Goal: Information Seeking & Learning: Learn about a topic

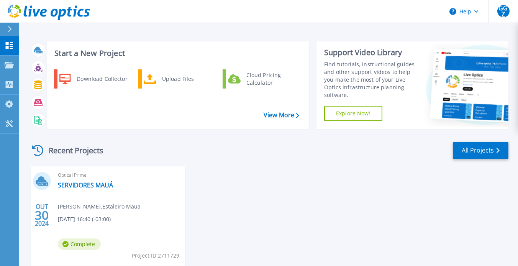
click at [86, 77] on div "Download Collector" at bounding box center [102, 78] width 58 height 15
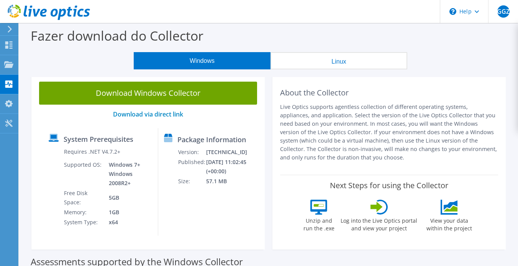
drag, startPoint x: 343, startPoint y: 79, endPoint x: 312, endPoint y: 37, distance: 52.0
click at [312, 37] on div "Fazer download do Collector" at bounding box center [268, 37] width 491 height 29
click at [146, 95] on link "Download Windows Collector" at bounding box center [148, 93] width 218 height 23
click at [7, 46] on use at bounding box center [8, 44] width 7 height 7
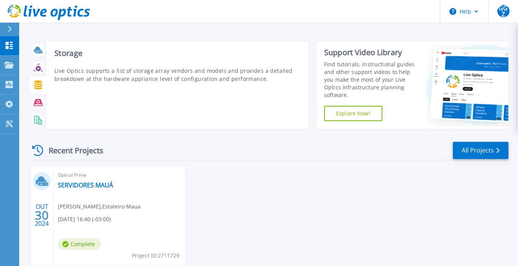
click at [41, 85] on icon at bounding box center [38, 85] width 8 height 9
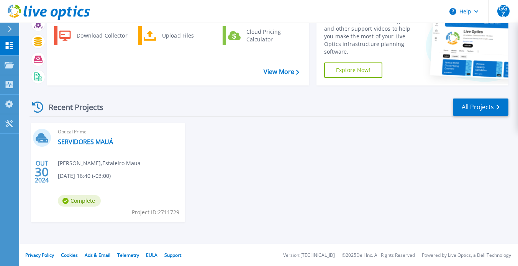
scroll to position [44, 0]
click at [88, 142] on link "SERVIDORES MAUÁ" at bounding box center [85, 142] width 55 height 8
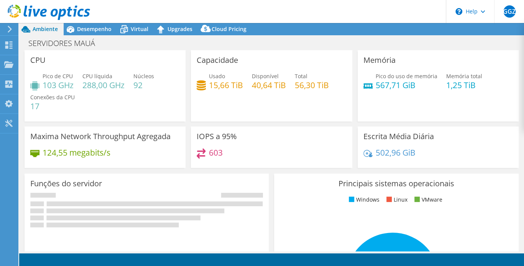
select select "USEast"
select select "USD"
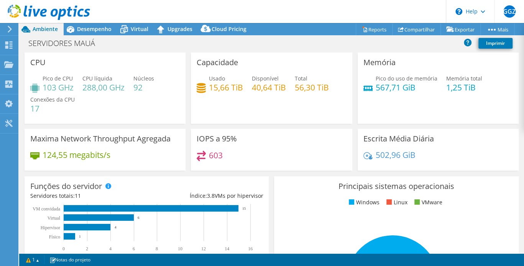
click at [88, 29] on span "Desempenho" at bounding box center [94, 28] width 35 height 7
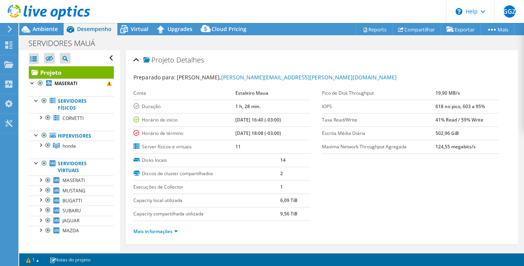
click at [35, 135] on div at bounding box center [37, 135] width 8 height 8
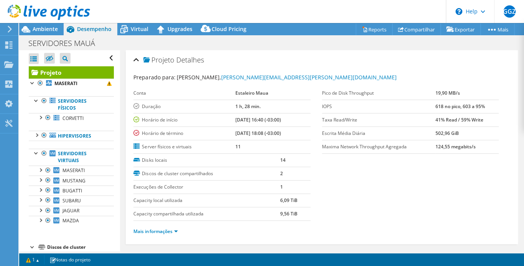
click at [35, 135] on div at bounding box center [37, 135] width 8 height 8
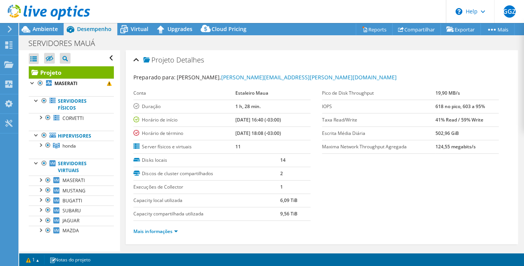
click at [67, 144] on span "honda" at bounding box center [68, 146] width 13 height 7
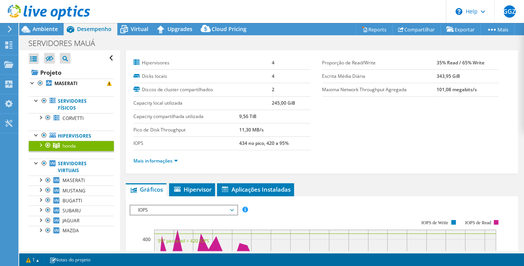
scroll to position [15, 0]
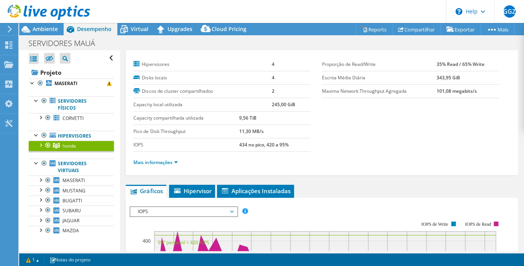
click at [32, 82] on div at bounding box center [33, 83] width 8 height 8
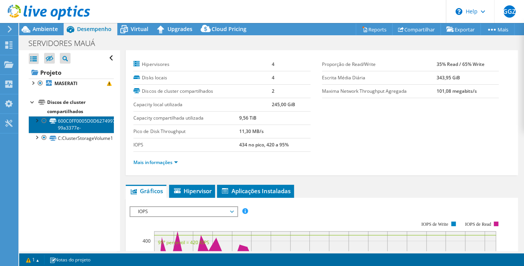
click at [63, 121] on link "600C0FF0005D0D627499796601000000-99a3377e-" at bounding box center [71, 124] width 85 height 17
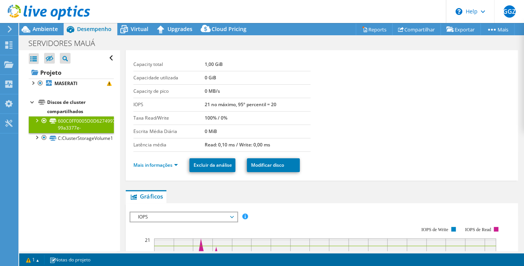
click at [81, 143] on div "Abrir Todos Fechar Todos Ocultar nós excluídos Filtro de árvore do projeto" at bounding box center [69, 150] width 100 height 201
click at [80, 136] on link "C:ClusterStorageVolume1" at bounding box center [71, 138] width 85 height 10
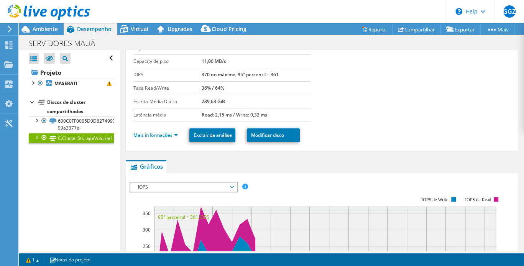
scroll to position [0, 0]
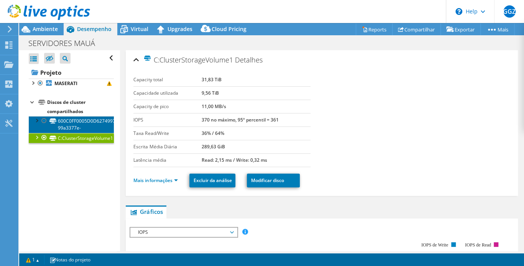
click at [64, 122] on link "600C0FF0005D0D627499796601000000-99a3377e-" at bounding box center [71, 124] width 85 height 17
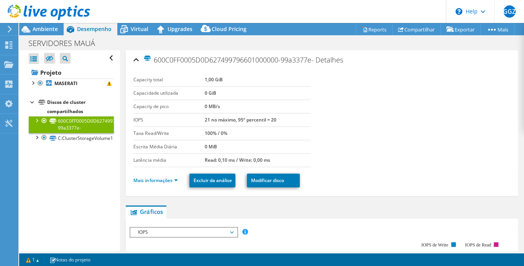
click at [87, 128] on link "600C0FF0005D0D627499796601000000-99a3377e-" at bounding box center [71, 124] width 85 height 17
click at [82, 140] on link "C:ClusterStorageVolume1" at bounding box center [71, 138] width 85 height 10
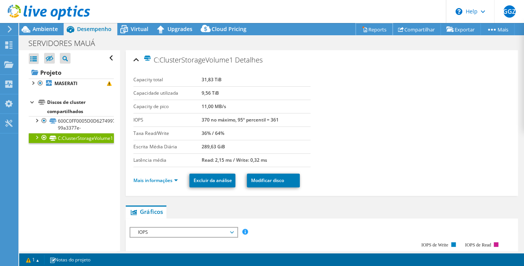
click at [369, 29] on link "Reports" at bounding box center [374, 29] width 37 height 12
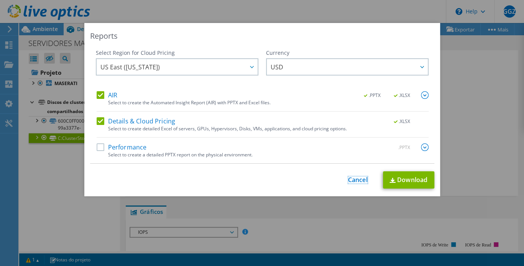
click at [351, 182] on link "Cancel" at bounding box center [358, 179] width 20 height 7
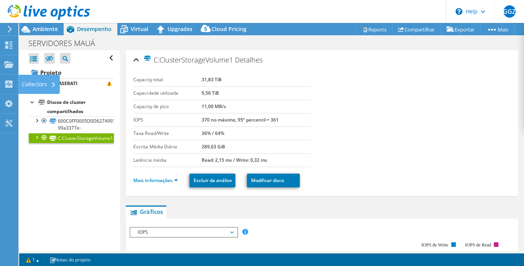
click at [5, 82] on use at bounding box center [8, 84] width 7 height 7
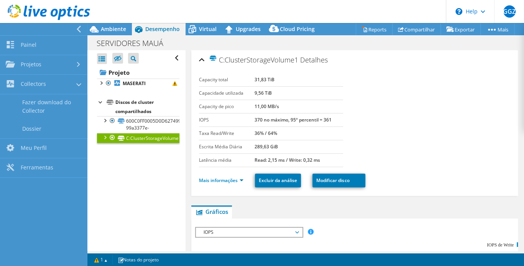
click at [27, 123] on link "Dossier" at bounding box center [43, 129] width 87 height 20
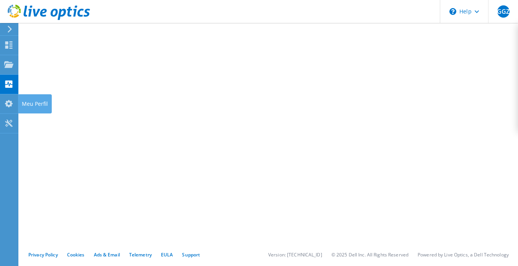
click at [5, 100] on icon at bounding box center [8, 103] width 9 height 7
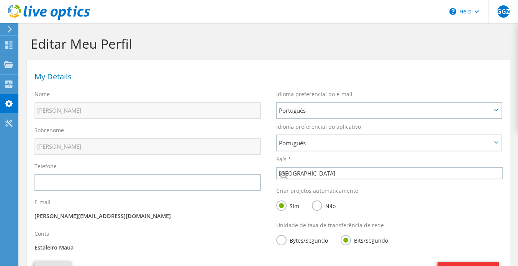
select select "30"
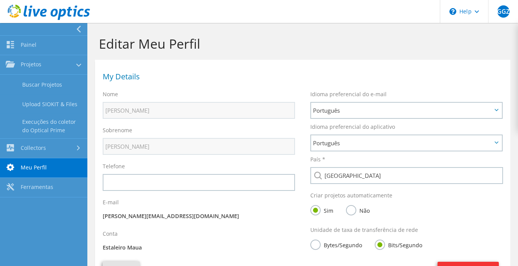
click at [22, 45] on link "Painel" at bounding box center [43, 46] width 87 height 20
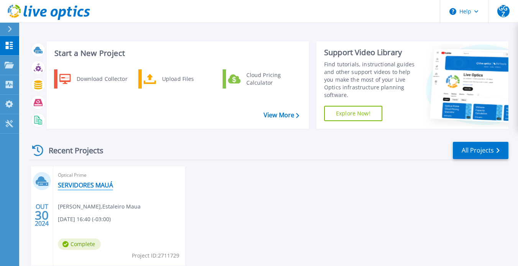
click at [76, 184] on link "SERVIDORES MAUÁ" at bounding box center [85, 185] width 55 height 8
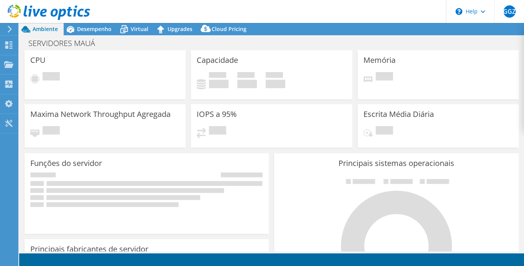
select select "USEast"
select select "USD"
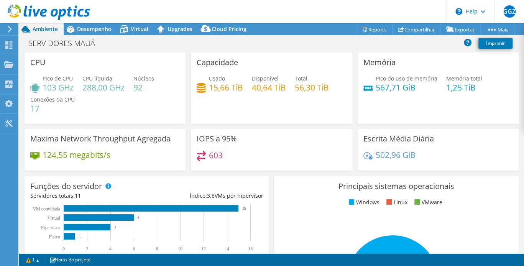
click at [89, 31] on span "Desempenho" at bounding box center [94, 28] width 35 height 7
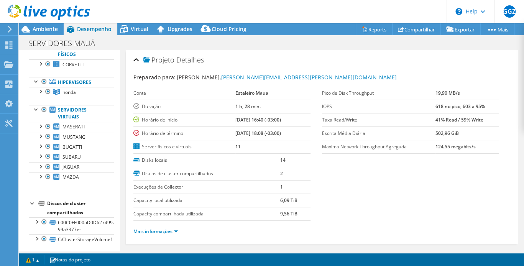
scroll to position [55, 0]
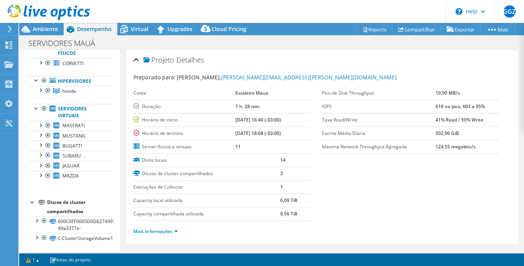
click at [66, 94] on link "honda" at bounding box center [71, 91] width 85 height 10
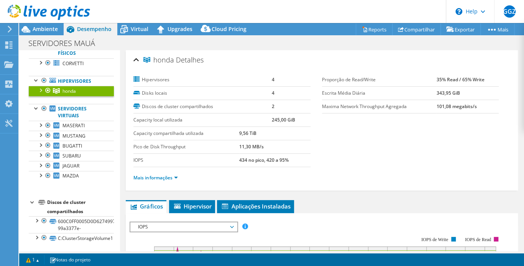
click at [163, 79] on label "Hipervisores" at bounding box center [202, 80] width 138 height 8
click at [34, 107] on div at bounding box center [37, 108] width 8 height 8
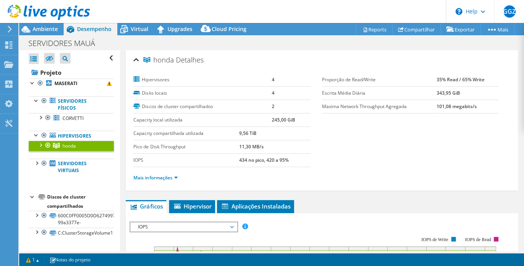
scroll to position [0, 0]
click at [66, 135] on link "Hipervisores" at bounding box center [71, 136] width 85 height 10
click at [34, 135] on div at bounding box center [37, 135] width 8 height 8
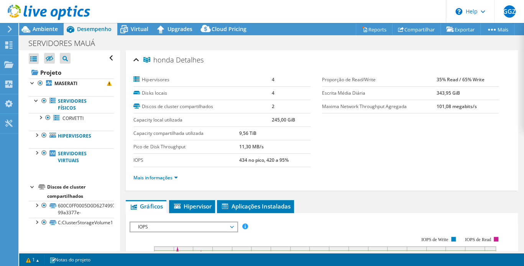
click at [35, 136] on div at bounding box center [37, 135] width 8 height 8
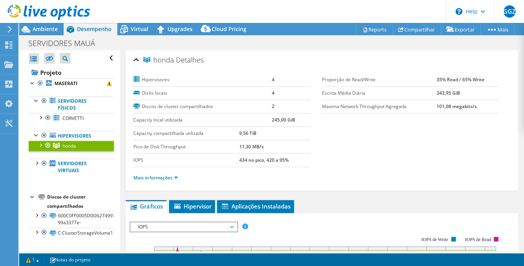
click at [39, 143] on div at bounding box center [40, 145] width 8 height 8
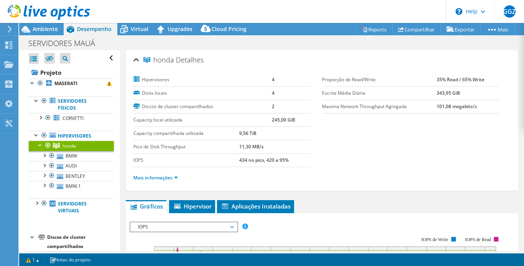
click at [50, 184] on div at bounding box center [52, 185] width 8 height 9
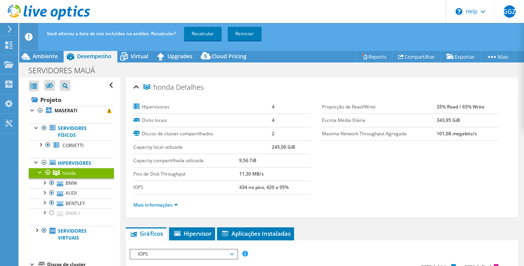
click at [68, 164] on link "Hipervisores" at bounding box center [71, 163] width 85 height 10
click at [136, 55] on span "Virtual" at bounding box center [140, 56] width 18 height 7
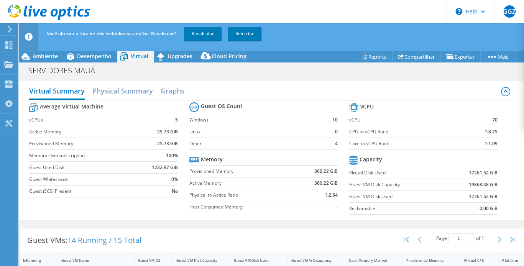
click at [96, 54] on span "Desempenho" at bounding box center [94, 56] width 35 height 7
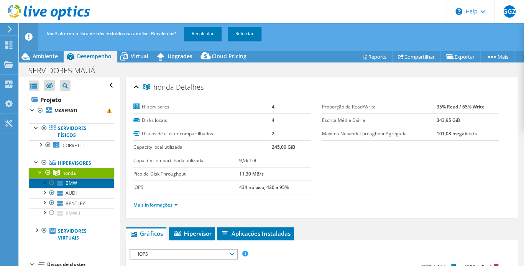
click at [75, 182] on link "BMW" at bounding box center [71, 183] width 85 height 10
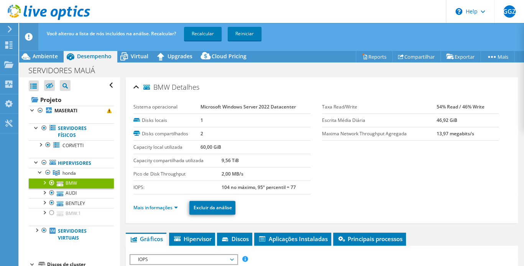
scroll to position [77, 0]
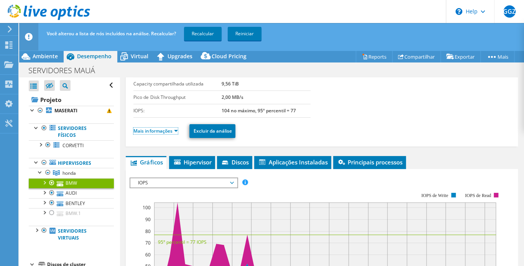
click at [163, 130] on link "Mais informações" at bounding box center [155, 131] width 44 height 7
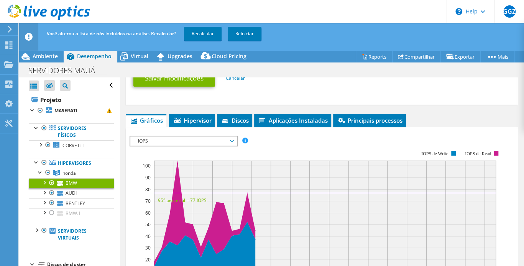
scroll to position [537, 0]
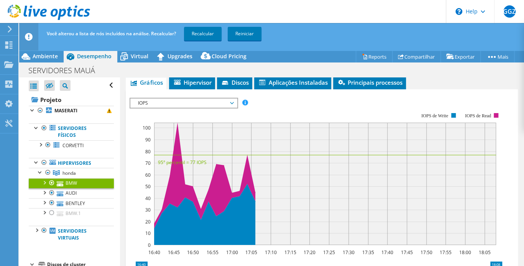
click at [188, 81] on span "Hipervisor" at bounding box center [192, 83] width 38 height 8
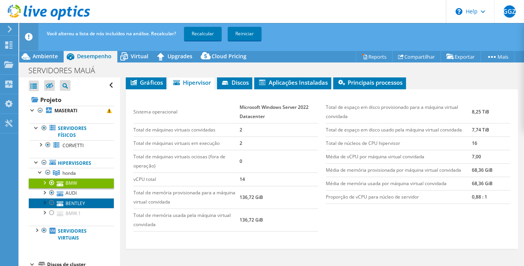
click at [79, 201] on link "BENTLEY" at bounding box center [71, 203] width 85 height 10
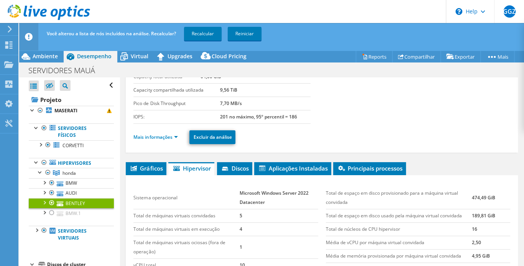
scroll to position [43, 0]
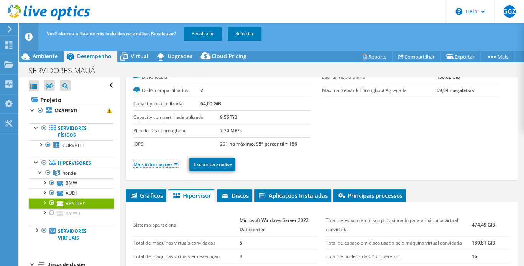
click at [158, 165] on link "Mais informações" at bounding box center [155, 164] width 44 height 7
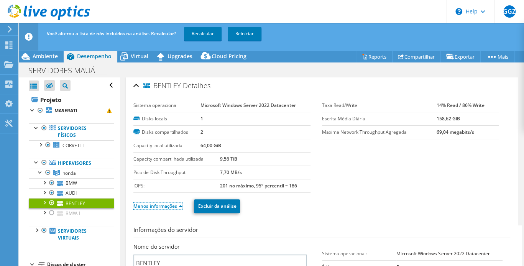
scroll to position [0, 0]
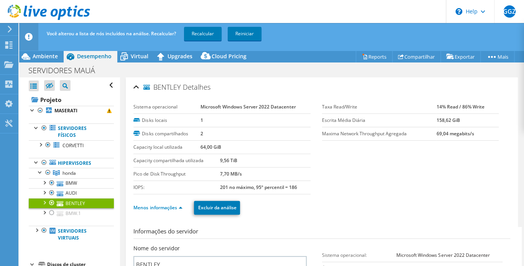
click at [61, 171] on link "honda" at bounding box center [71, 173] width 85 height 10
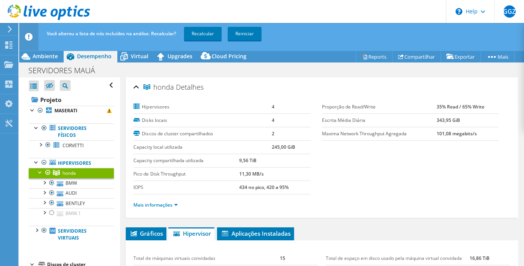
click at [156, 108] on label "Hipervisores" at bounding box center [202, 107] width 138 height 8
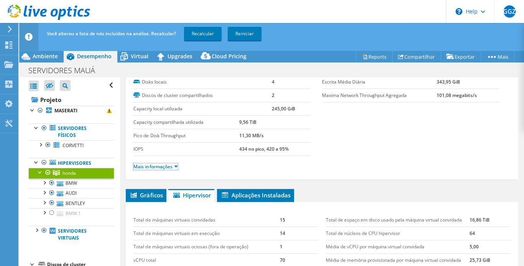
click at [170, 166] on link "Mais informações" at bounding box center [155, 166] width 44 height 7
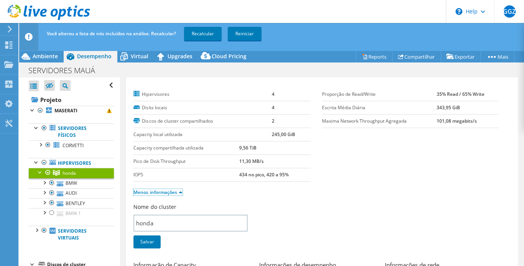
scroll to position [0, 0]
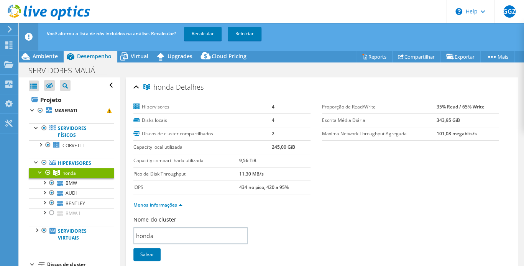
click at [46, 56] on span "Ambiente" at bounding box center [45, 56] width 25 height 7
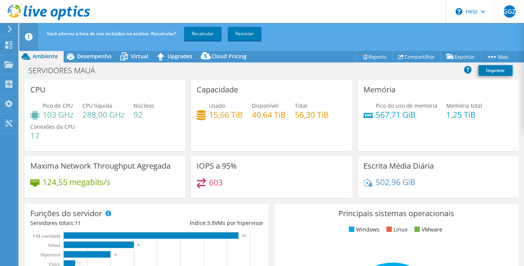
drag, startPoint x: 409, startPoint y: 126, endPoint x: 400, endPoint y: 122, distance: 9.3
click at [408, 125] on div "Pico do uso de memória 567,71 GiB Memória total 1,25 TiB" at bounding box center [438, 114] width 150 height 25
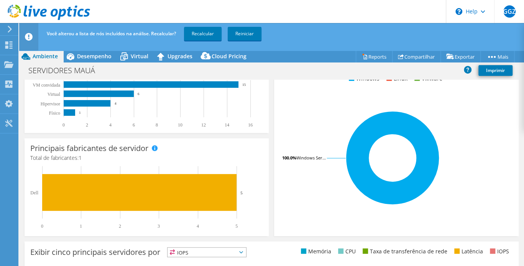
scroll to position [36, 0]
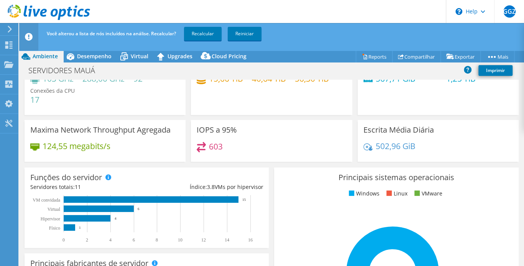
click at [100, 58] on span "Desempenho" at bounding box center [94, 56] width 35 height 7
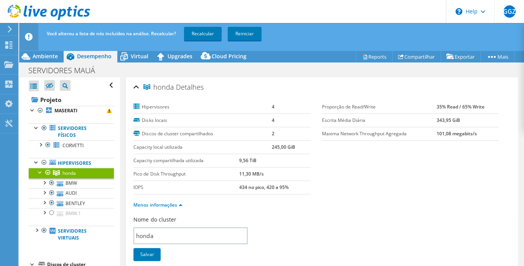
scroll to position [0, 0]
click at [140, 58] on span "Virtual" at bounding box center [140, 56] width 18 height 7
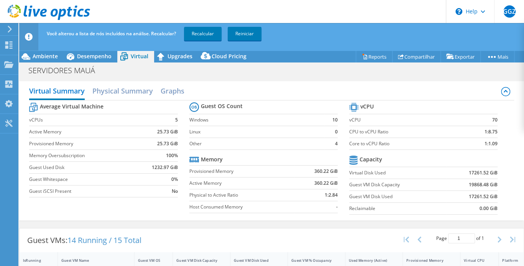
click at [106, 89] on h2 "Physical Summary" at bounding box center [122, 90] width 61 height 15
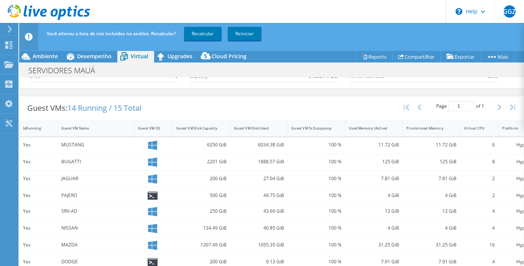
scroll to position [59, 0]
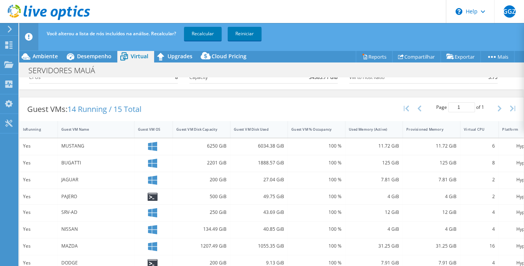
click at [104, 56] on span "Desempenho" at bounding box center [94, 56] width 35 height 7
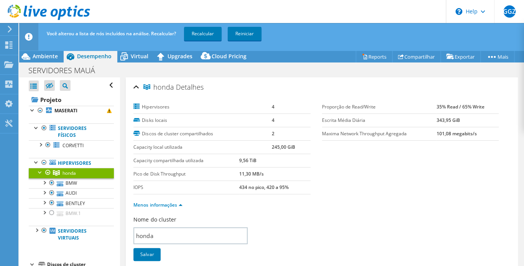
click at [128, 58] on icon at bounding box center [123, 56] width 13 height 13
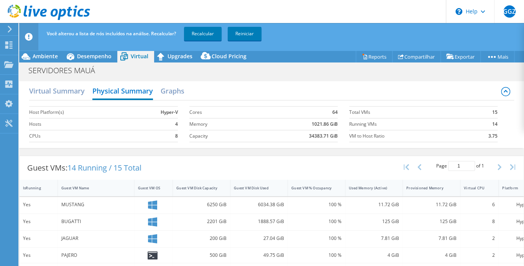
click at [49, 88] on h2 "Virtual Summary" at bounding box center [57, 90] width 56 height 15
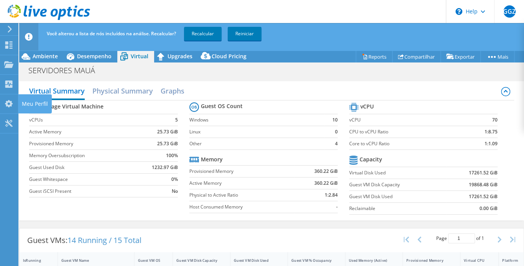
click at [5, 104] on use at bounding box center [9, 103] width 8 height 7
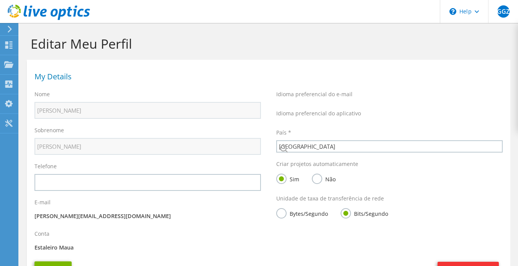
select select "30"
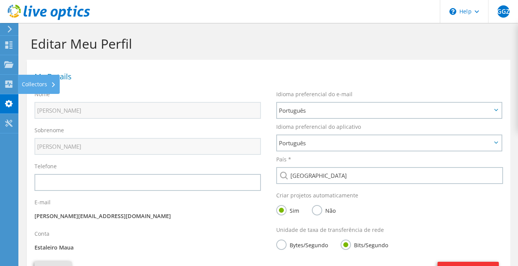
click at [12, 84] on icon at bounding box center [8, 84] width 9 height 7
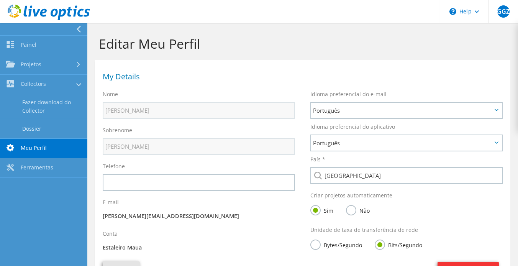
click at [8, 64] on use at bounding box center [10, 64] width 9 height 7
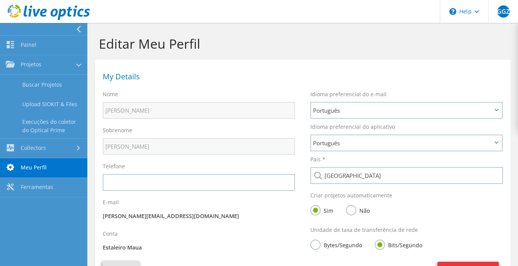
click at [58, 125] on link "Execuções do coletor do Optical Prime" at bounding box center [43, 126] width 87 height 25
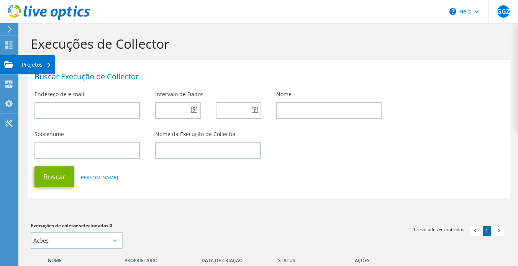
click at [10, 65] on use at bounding box center [8, 64] width 9 height 7
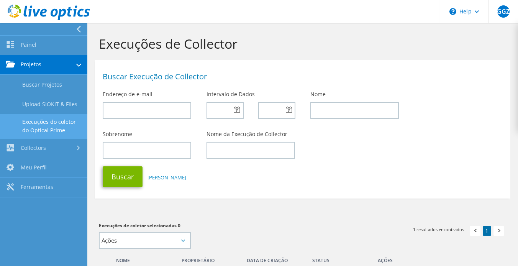
click at [30, 38] on link "Painel" at bounding box center [43, 46] width 87 height 20
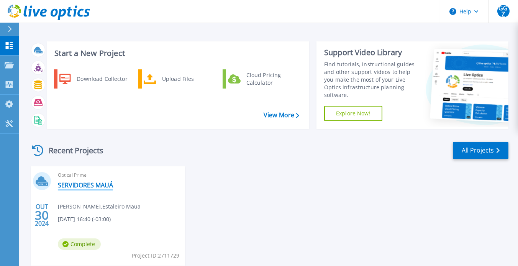
click at [88, 184] on link "SERVIDORES MAUÁ" at bounding box center [85, 185] width 55 height 8
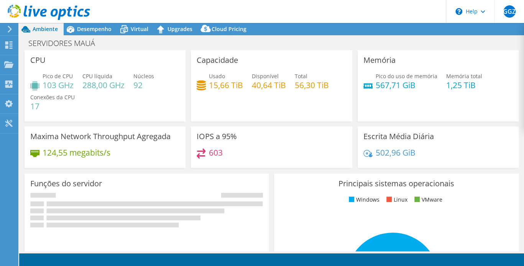
select select "USEast"
select select "USD"
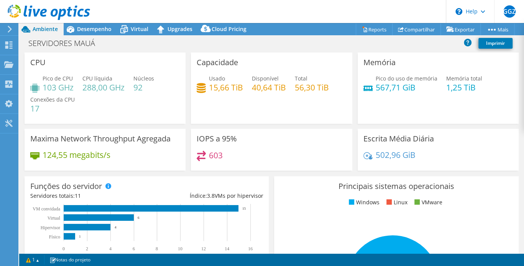
click at [166, 51] on div "SERVIDORES MAUÁ Imprimir" at bounding box center [271, 44] width 505 height 16
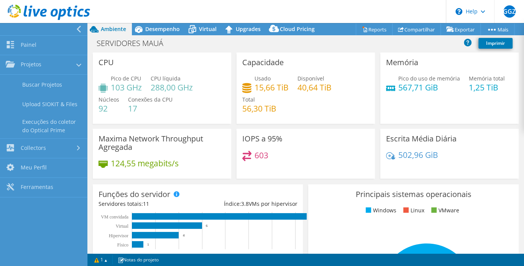
click at [167, 98] on span "Conexões da CPU" at bounding box center [150, 99] width 44 height 7
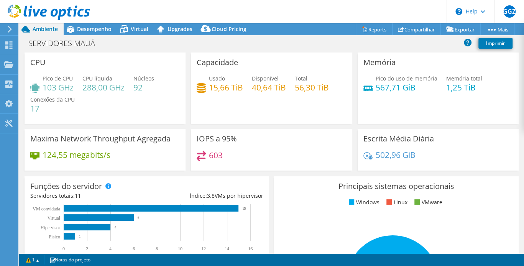
click at [91, 30] on span "Desempenho" at bounding box center [94, 28] width 35 height 7
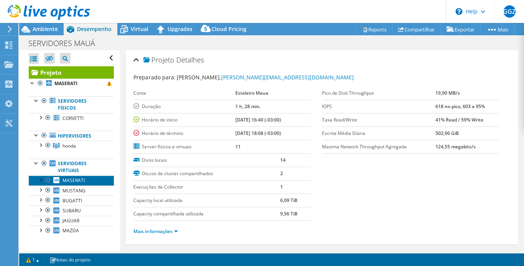
click at [68, 179] on span "MASERATI" at bounding box center [73, 180] width 22 height 7
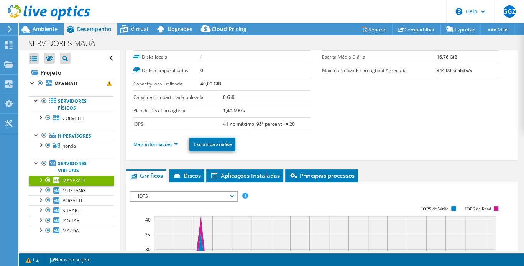
scroll to position [77, 0]
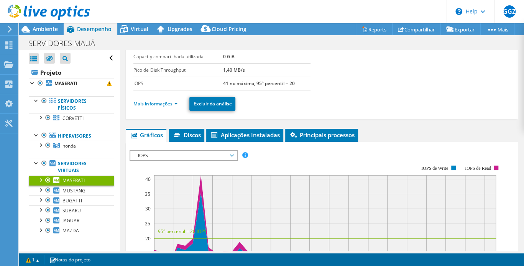
click at [188, 136] on span "Discos" at bounding box center [187, 135] width 28 height 8
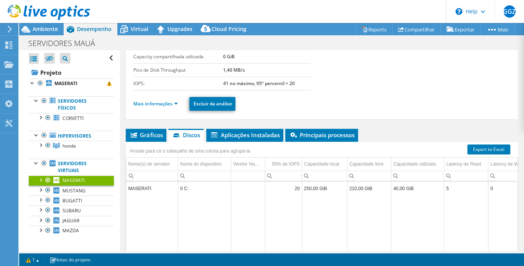
click at [147, 135] on span "Gráficos" at bounding box center [146, 135] width 33 height 8
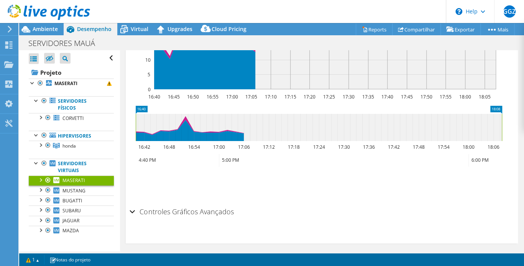
scroll to position [289, 0]
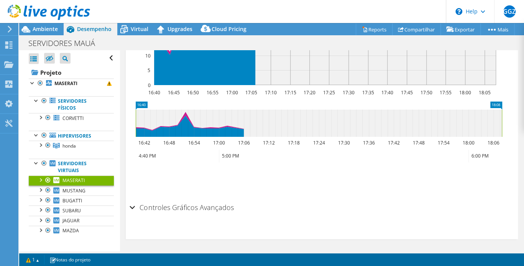
click at [165, 207] on h2 "Controles Gráficos Avançados" at bounding box center [182, 207] width 104 height 15
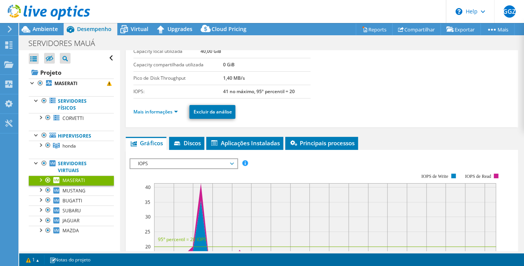
scroll to position [51, 0]
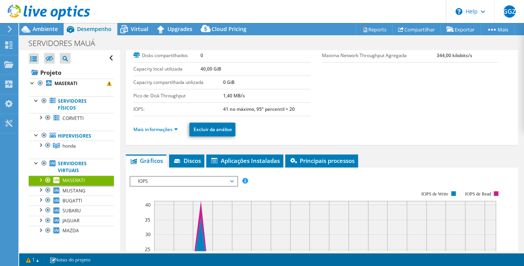
click at [165, 180] on span "IOPS" at bounding box center [183, 181] width 99 height 9
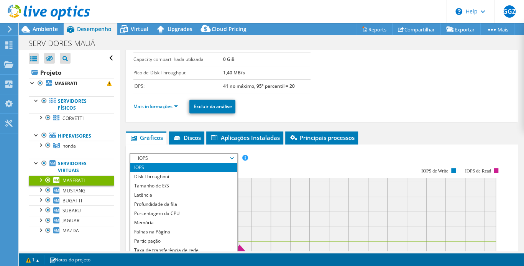
scroll to position [89, 0]
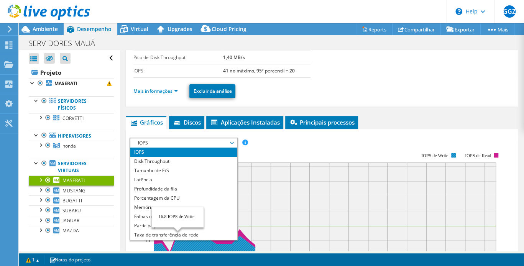
click at [181, 199] on li "Porcentagem da CPU" at bounding box center [183, 198] width 106 height 9
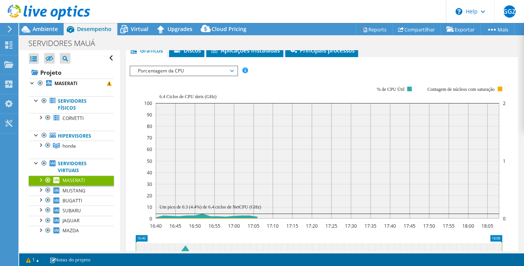
scroll to position [166, 0]
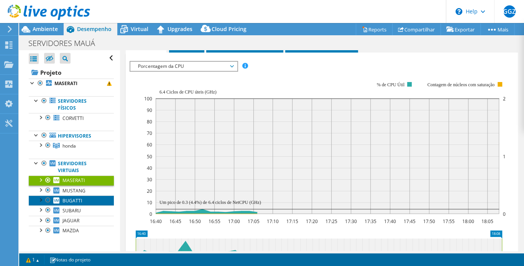
click at [75, 200] on span "BUGATTI" at bounding box center [72, 200] width 20 height 7
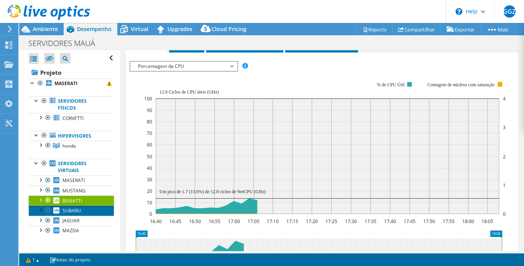
click at [60, 212] on link "SUBARU" at bounding box center [71, 210] width 85 height 10
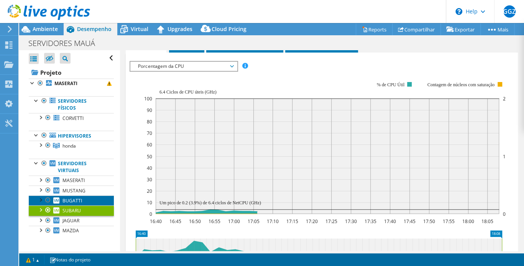
click at [75, 199] on span "BUGATTI" at bounding box center [72, 200] width 20 height 7
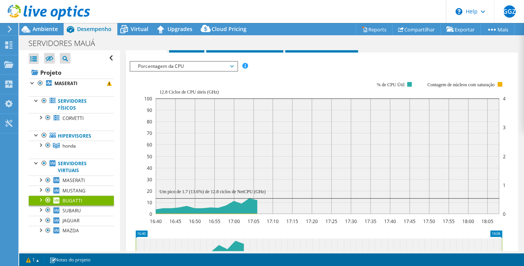
click at [71, 168] on link "Servidores virtuais" at bounding box center [71, 167] width 85 height 17
click at [61, 179] on link "MASERATI" at bounding box center [71, 181] width 85 height 10
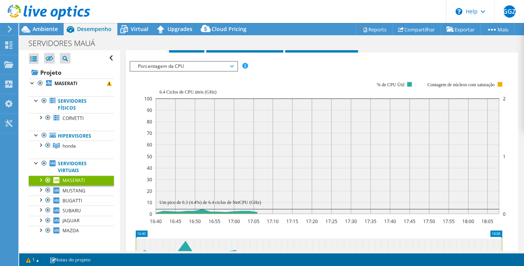
click at [63, 146] on span "honda" at bounding box center [68, 146] width 13 height 7
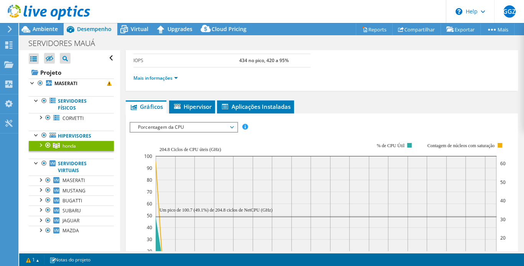
scroll to position [122, 0]
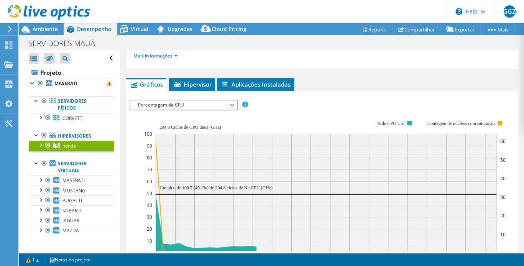
click at [186, 82] on span "Hipervisor" at bounding box center [192, 85] width 38 height 8
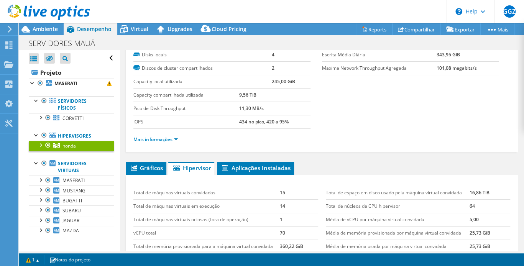
scroll to position [38, 0]
click at [150, 170] on span "Gráficos" at bounding box center [146, 168] width 33 height 8
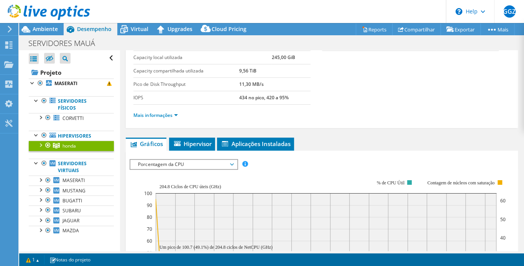
scroll to position [0, 0]
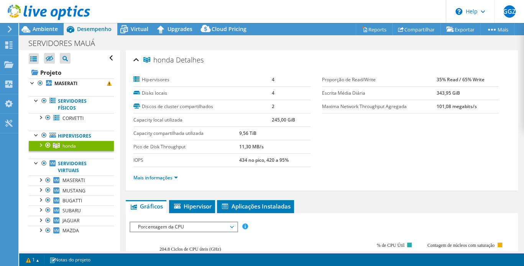
click at [35, 136] on div at bounding box center [37, 135] width 8 height 8
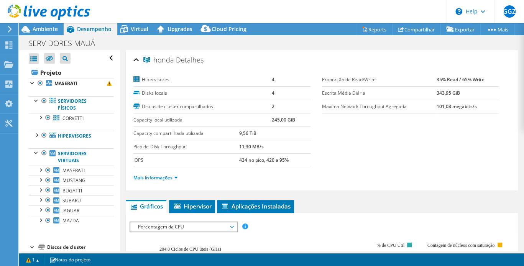
click at [35, 136] on div at bounding box center [37, 135] width 8 height 8
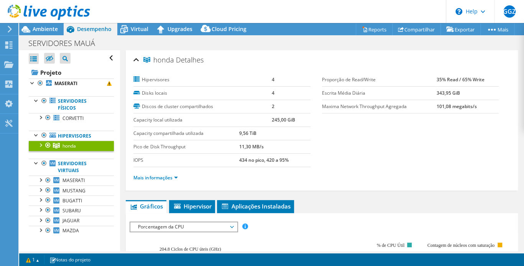
click at [39, 145] on div at bounding box center [40, 145] width 8 height 8
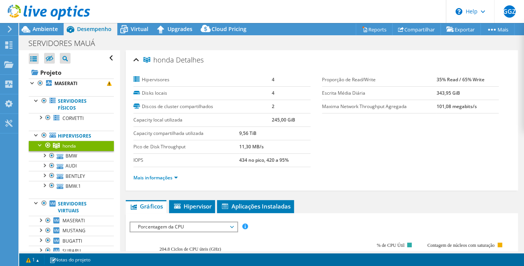
click at [51, 184] on div at bounding box center [52, 185] width 8 height 9
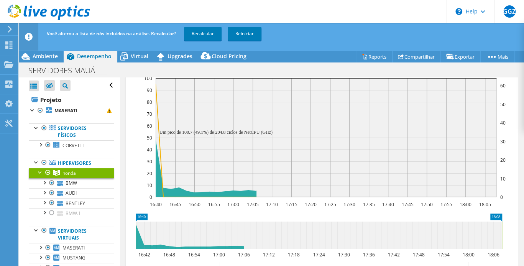
scroll to position [90, 0]
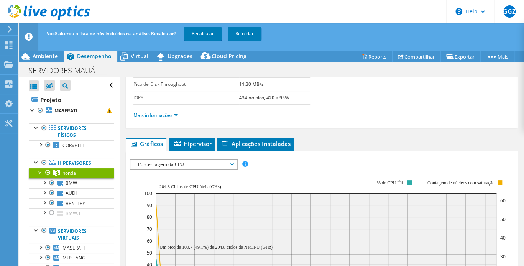
click at [233, 163] on span "Porcentagem da CPU" at bounding box center [183, 164] width 99 height 9
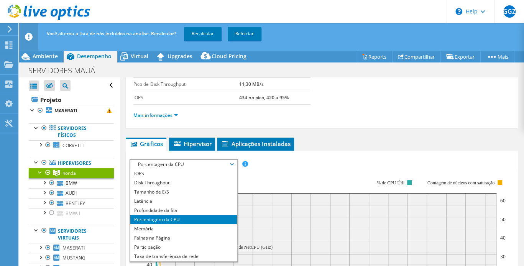
scroll to position [28, 0]
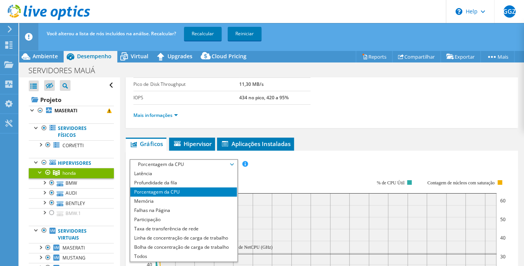
click at [154, 199] on li "Memória" at bounding box center [183, 201] width 106 height 9
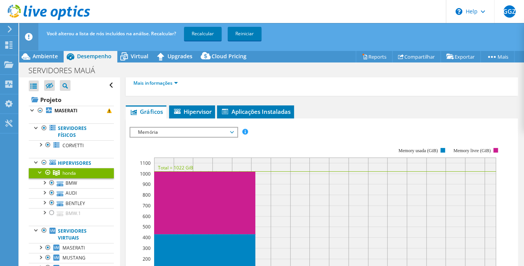
scroll to position [166, 0]
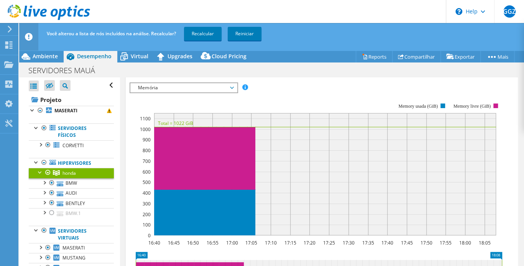
click at [160, 84] on span "Memória" at bounding box center [183, 87] width 99 height 9
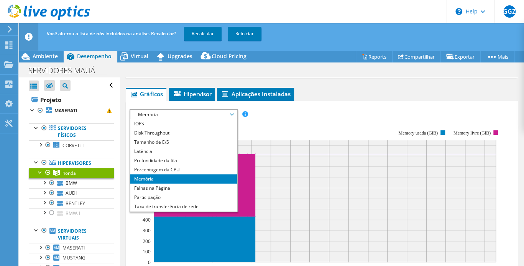
scroll to position [128, 0]
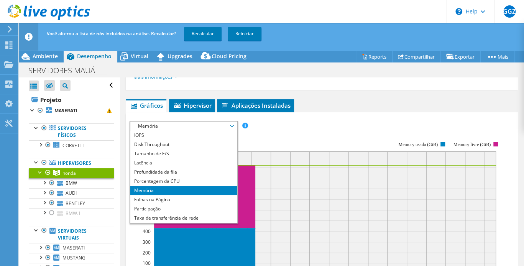
click at [167, 133] on li "IOPS" at bounding box center [183, 135] width 106 height 9
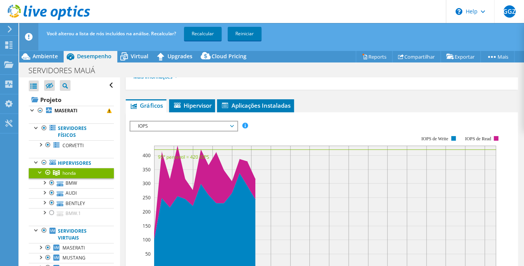
click at [173, 126] on span "IOPS" at bounding box center [183, 126] width 99 height 9
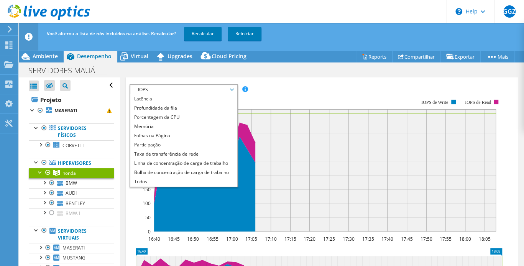
scroll to position [205, 0]
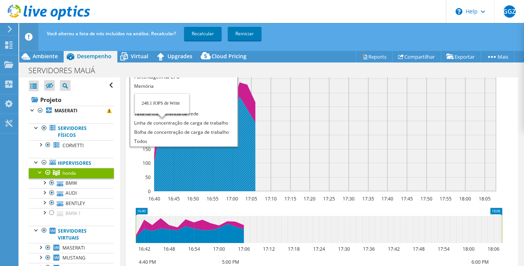
click at [144, 139] on li "Todos" at bounding box center [183, 141] width 106 height 9
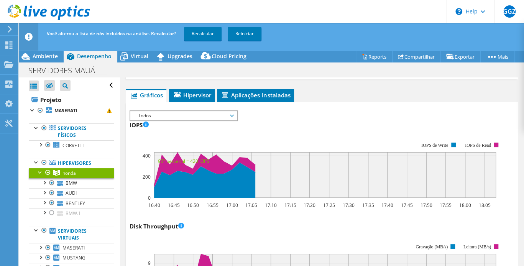
scroll to position [51, 0]
